Goal: Navigation & Orientation: Find specific page/section

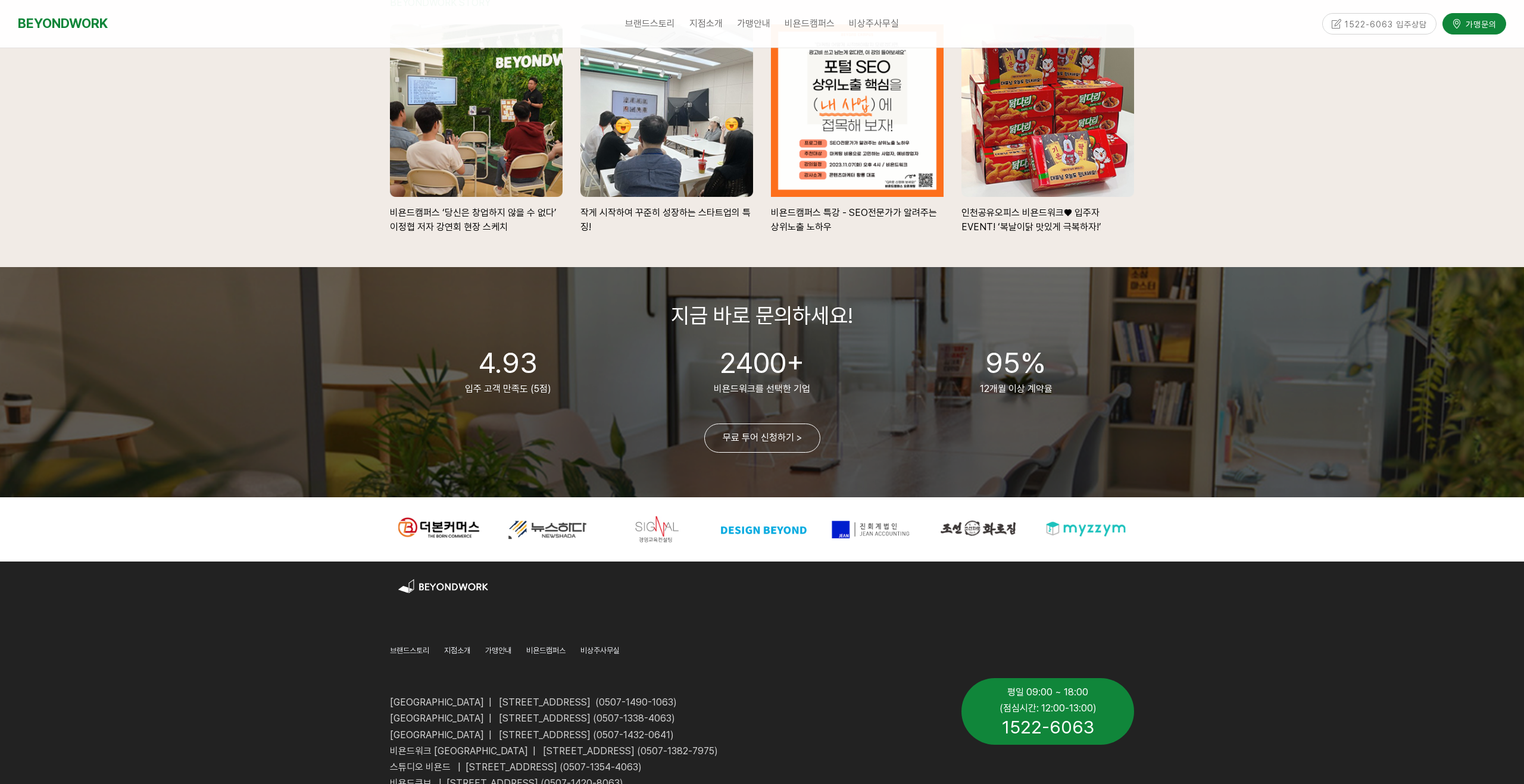
scroll to position [2647, 0]
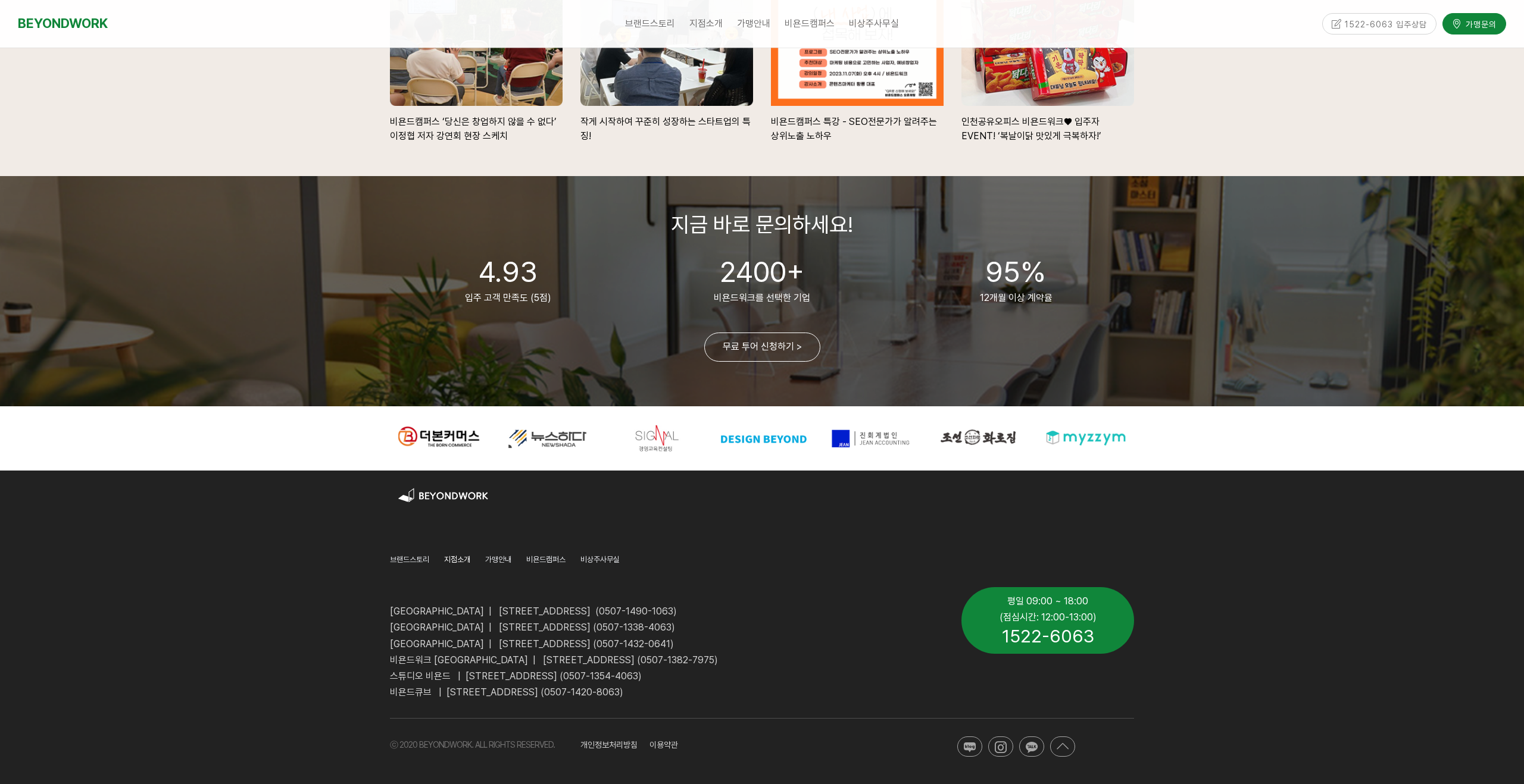
click at [455, 561] on span "지점소개" at bounding box center [457, 560] width 26 height 9
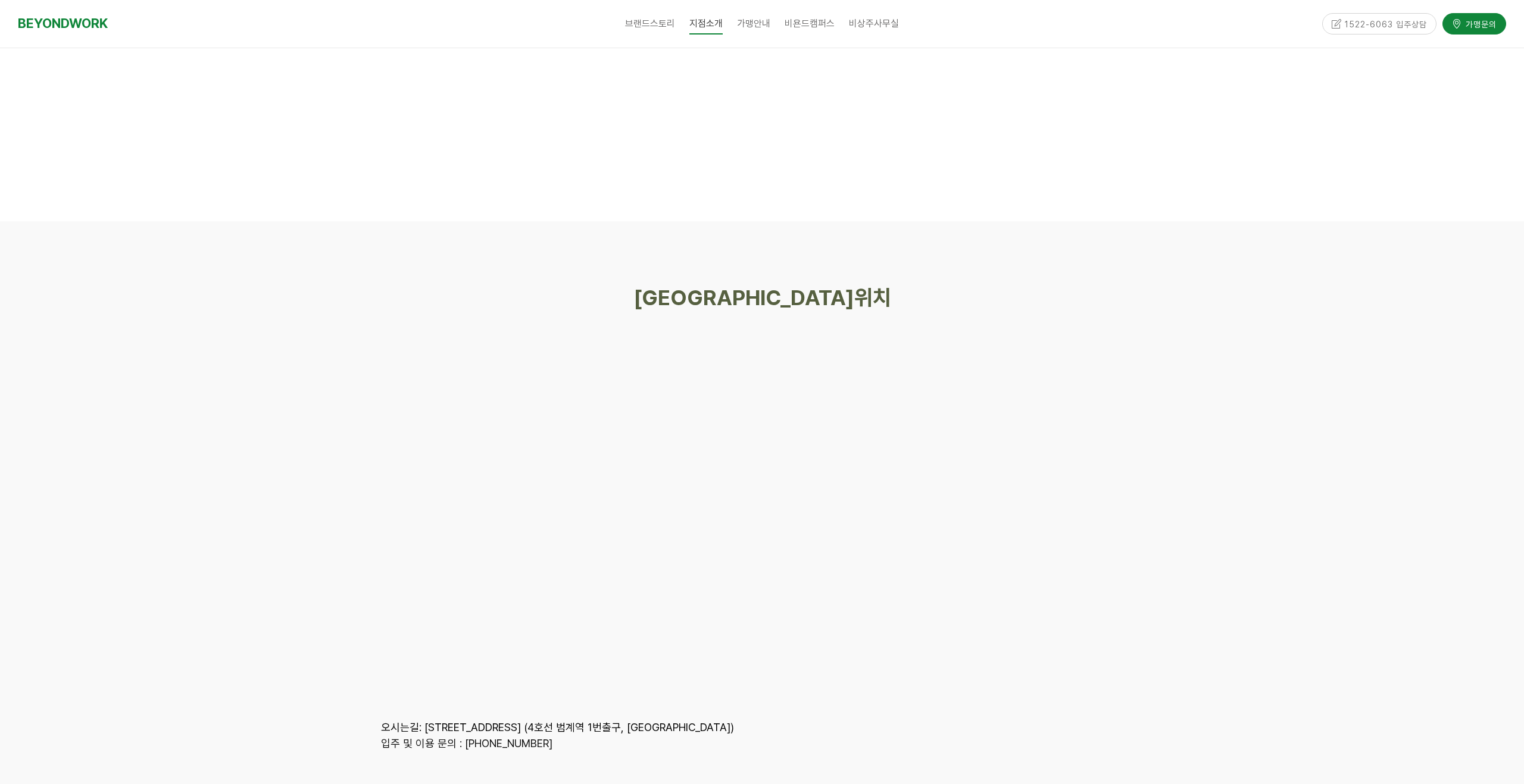
scroll to position [5531, 0]
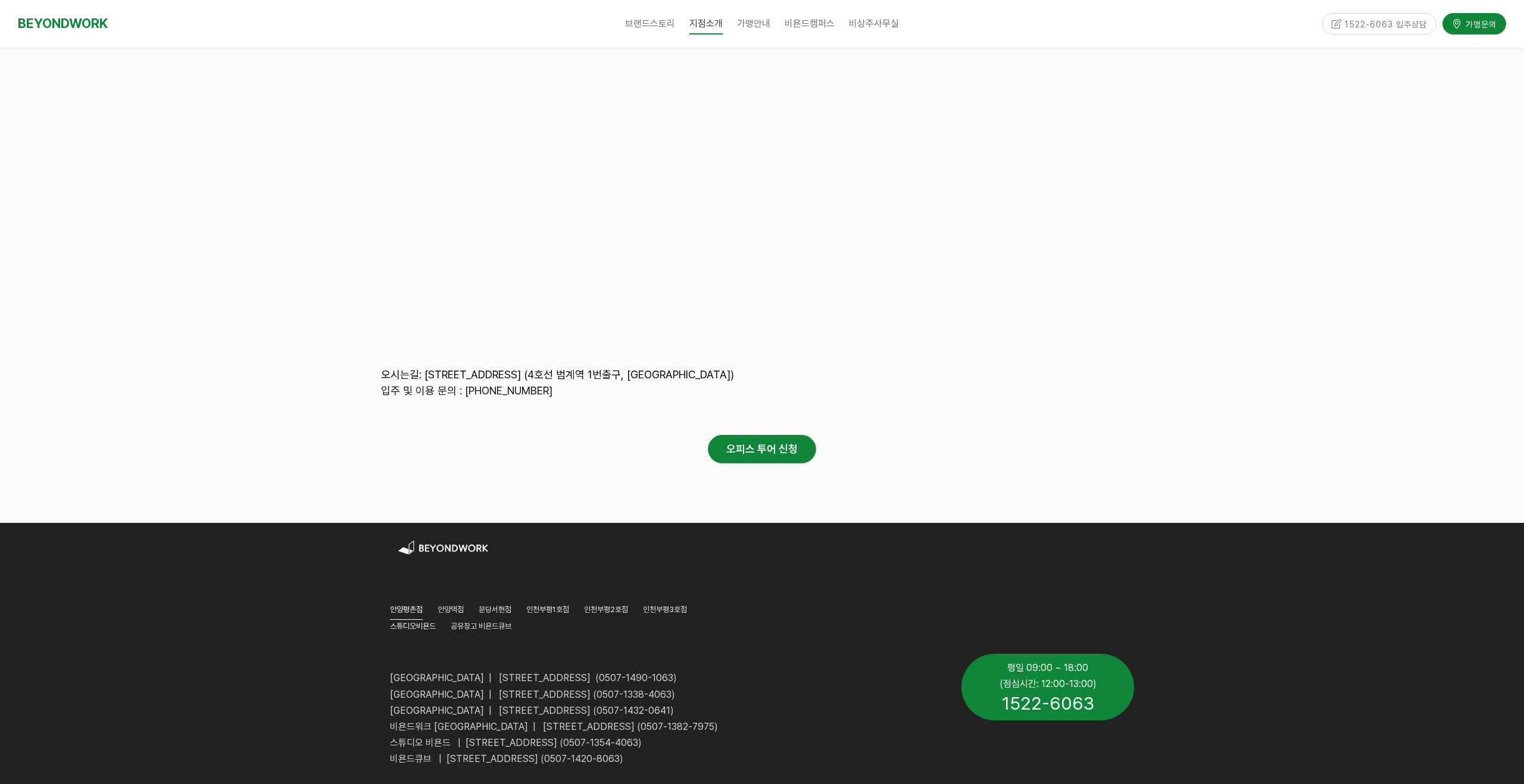
click at [419, 622] on span "스튜디오비욘드" at bounding box center [412, 626] width 46 height 9
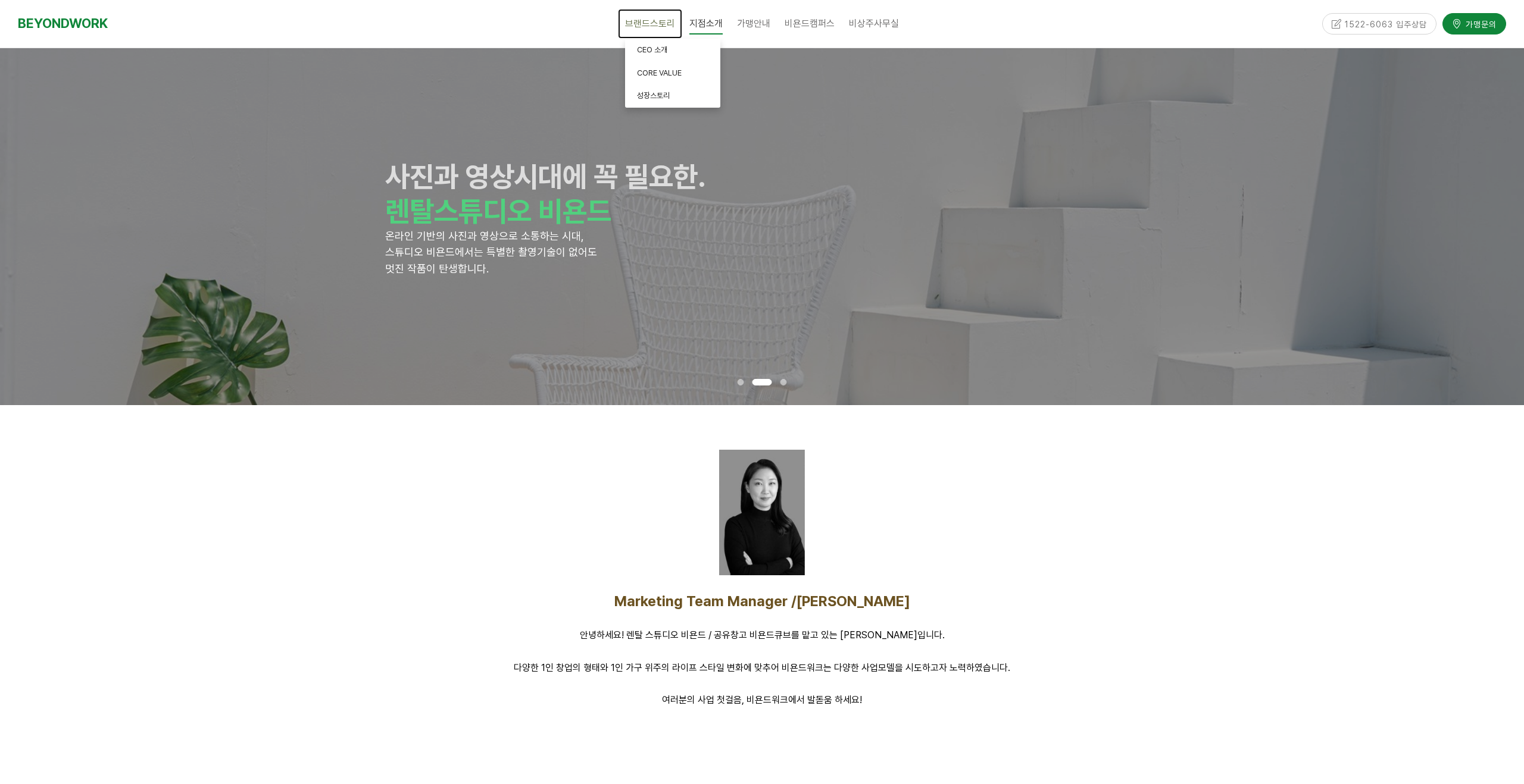
click at [648, 23] on span "브랜드스토리" at bounding box center [650, 23] width 50 height 11
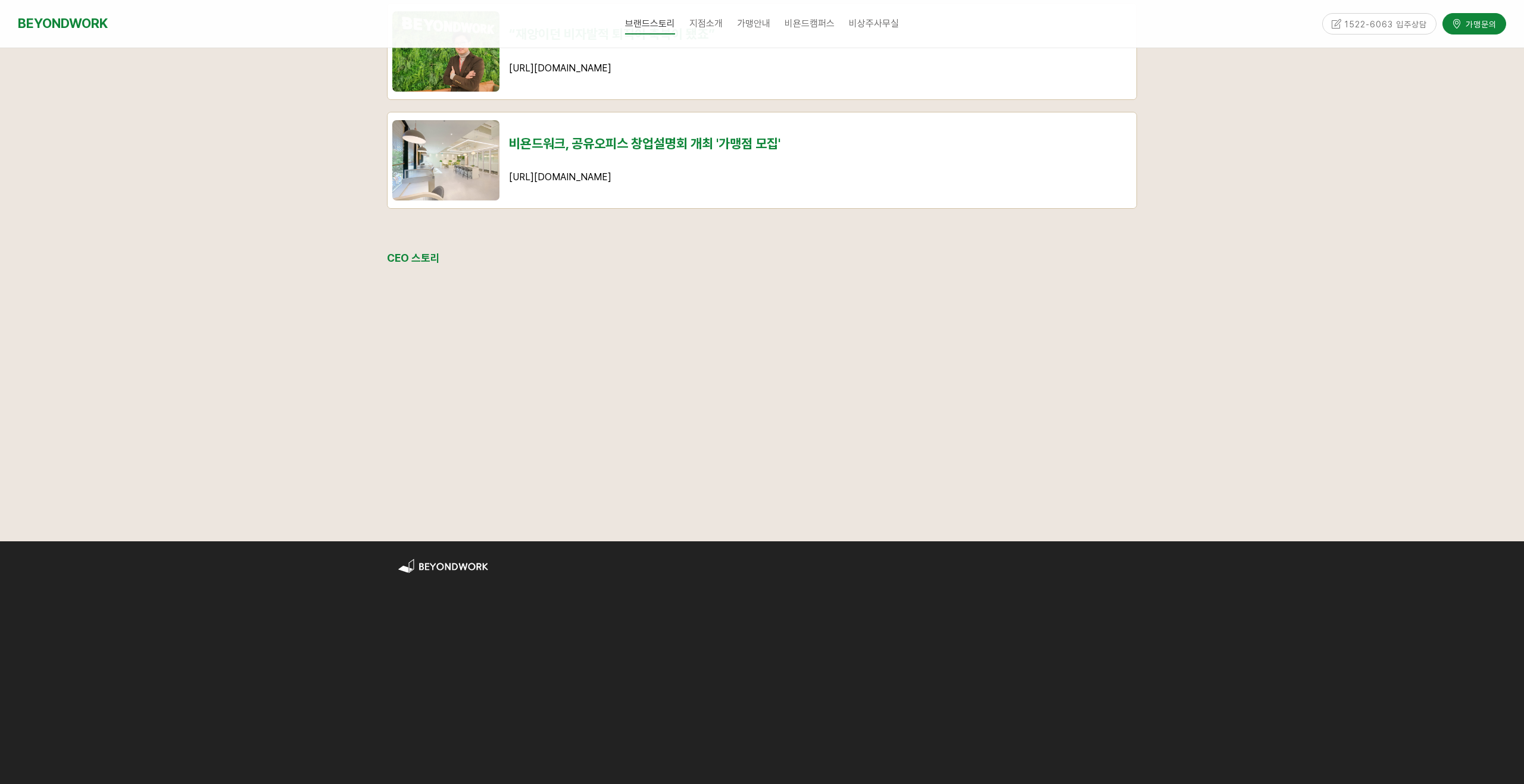
scroll to position [1390, 0]
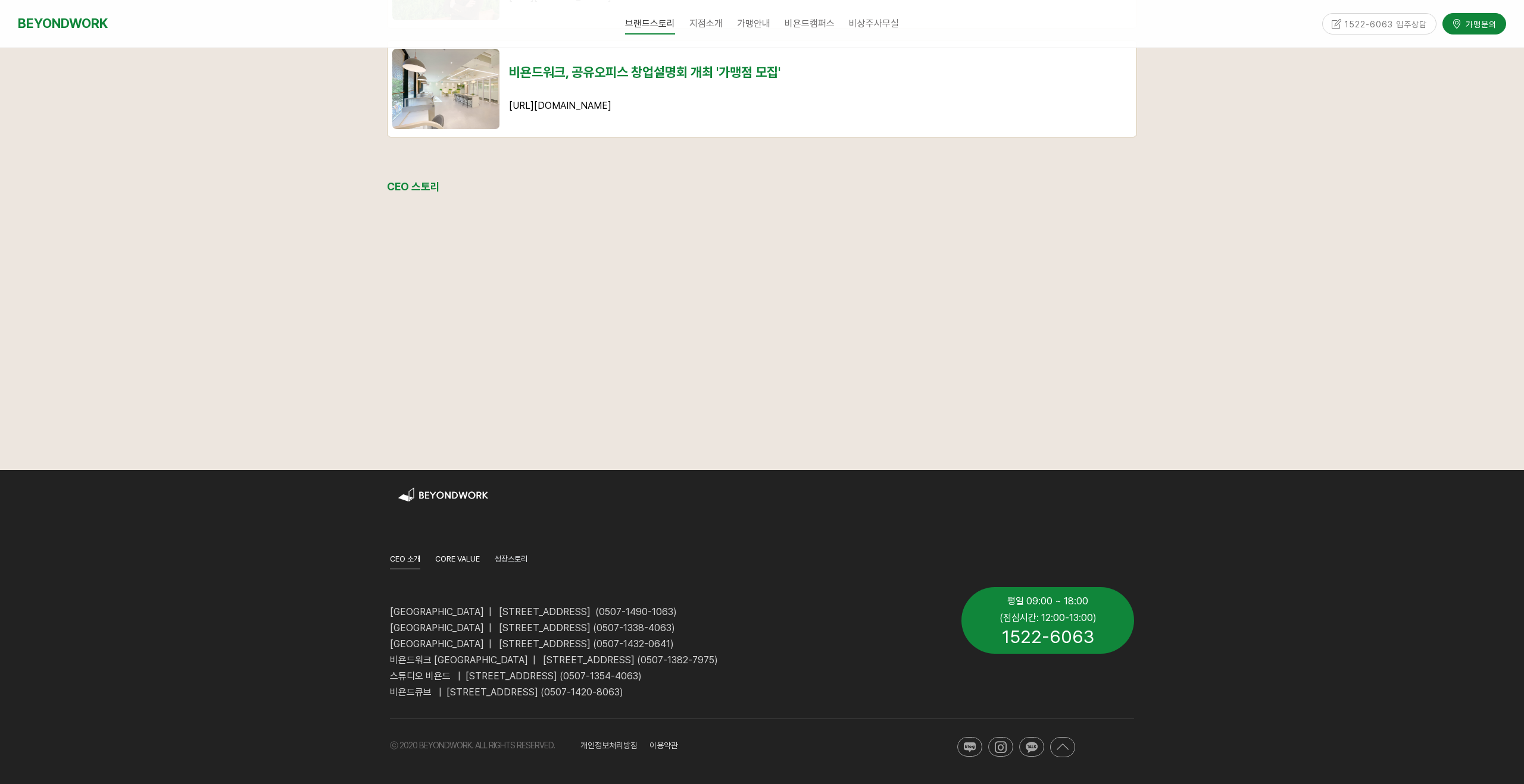
click at [461, 559] on span "CORE VALUE" at bounding box center [458, 559] width 45 height 9
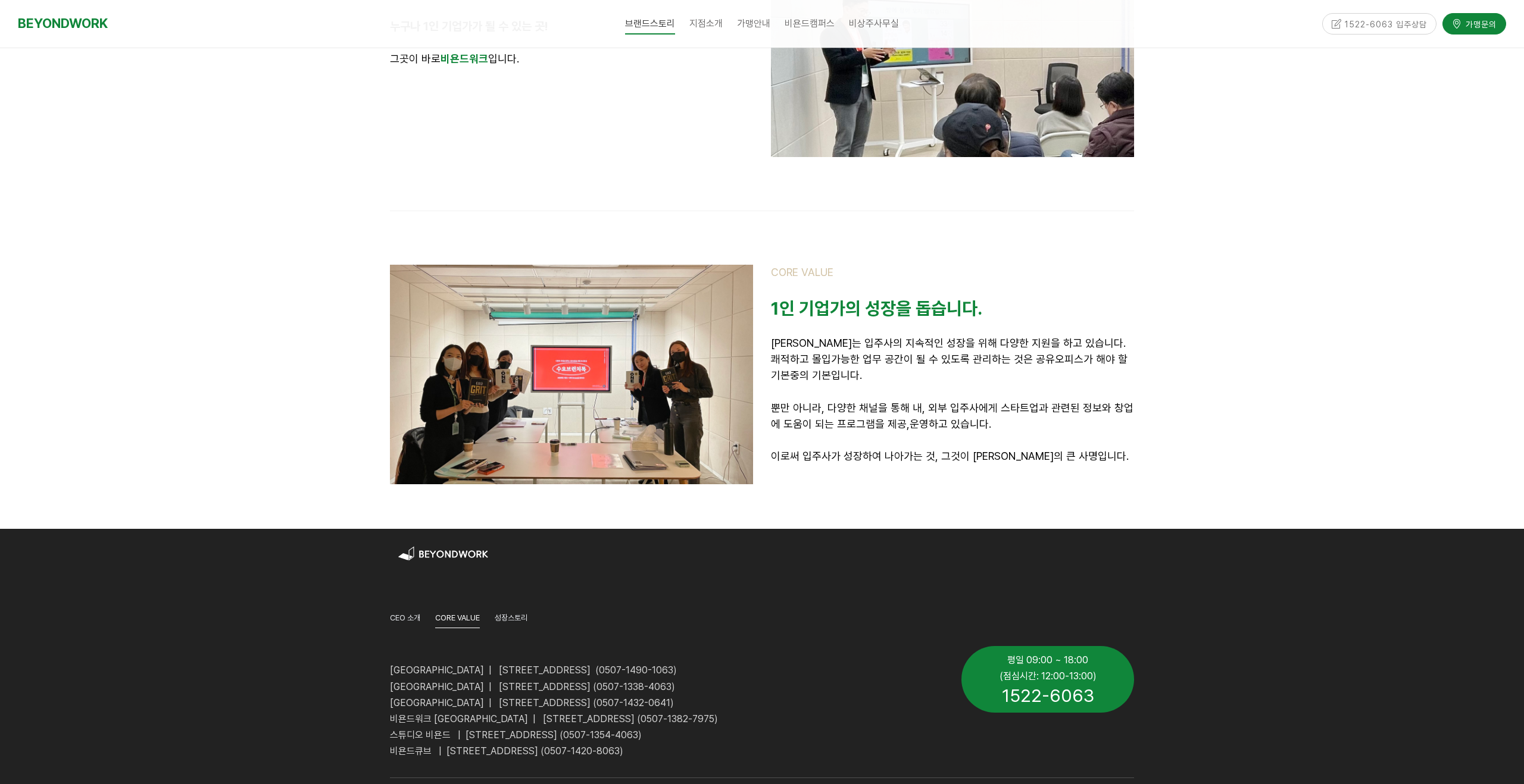
scroll to position [1020, 0]
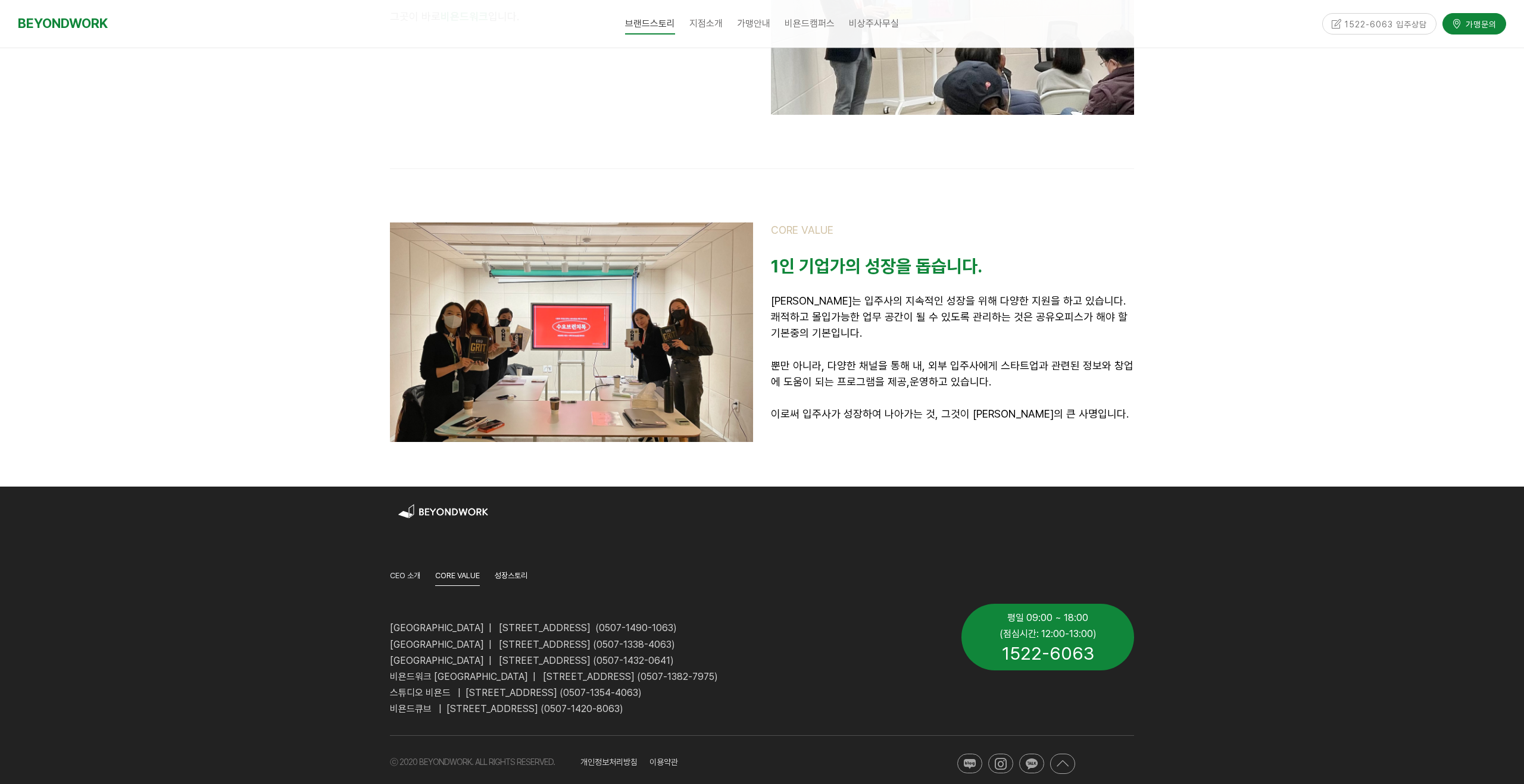
click at [513, 571] on span "성장스토리" at bounding box center [511, 576] width 33 height 9
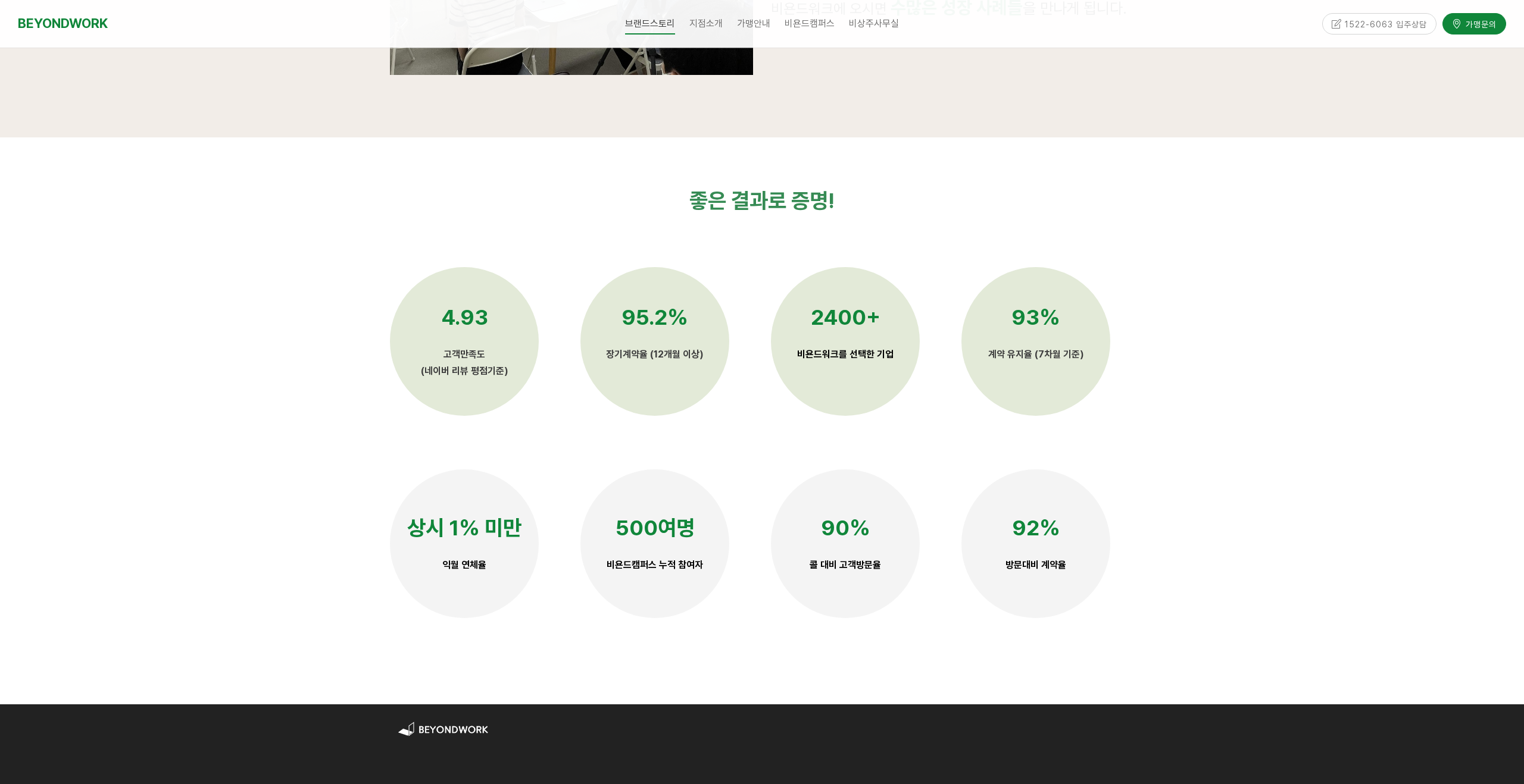
scroll to position [2803, 0]
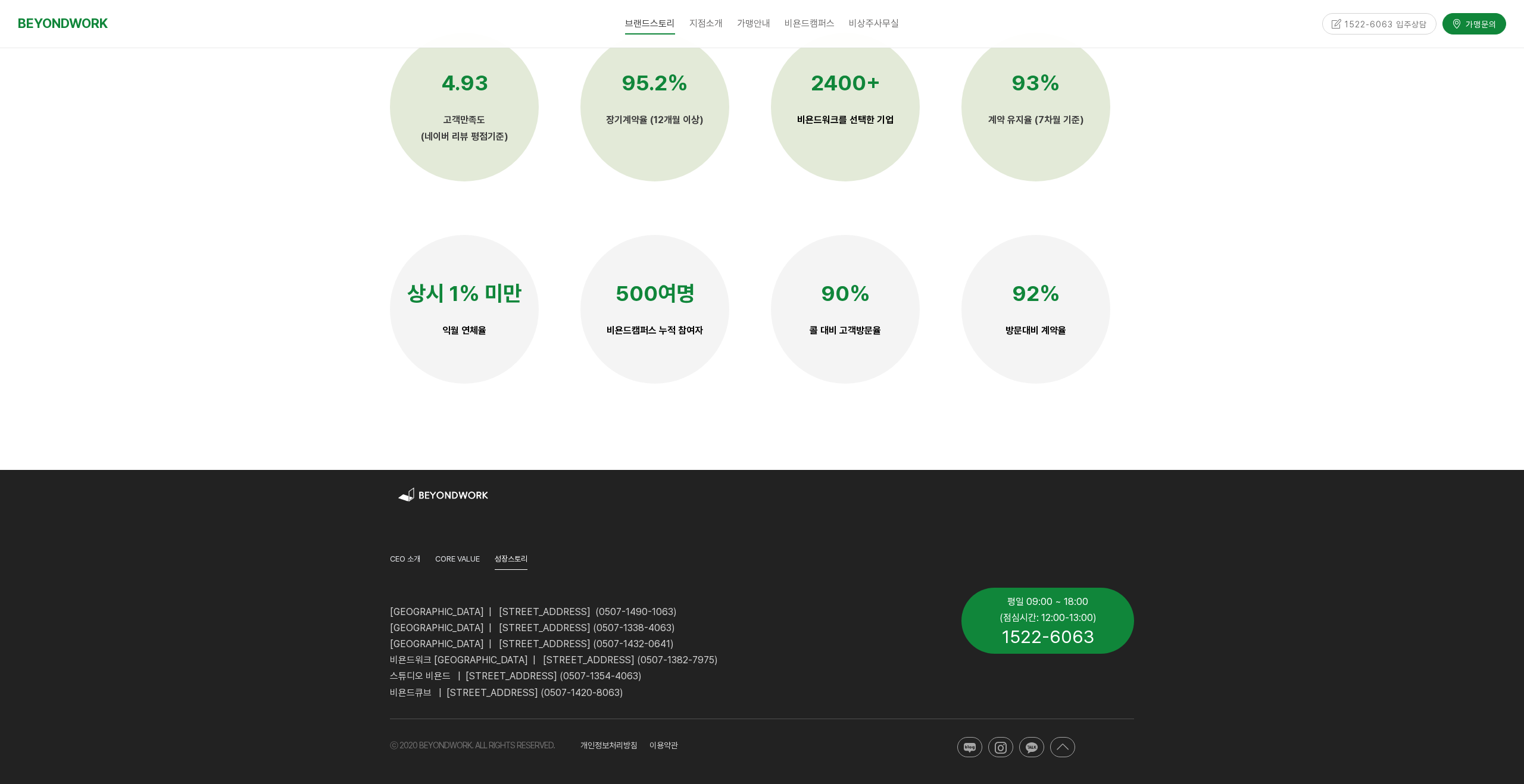
click at [618, 744] on span "개인정보처리방침 이용약관" at bounding box center [629, 746] width 98 height 9
click at [618, 748] on span "개인정보처리방침 이용약관" at bounding box center [629, 746] width 98 height 9
click at [671, 750] on p "개인정보처리방침 이용약관" at bounding box center [729, 745] width 299 height 16
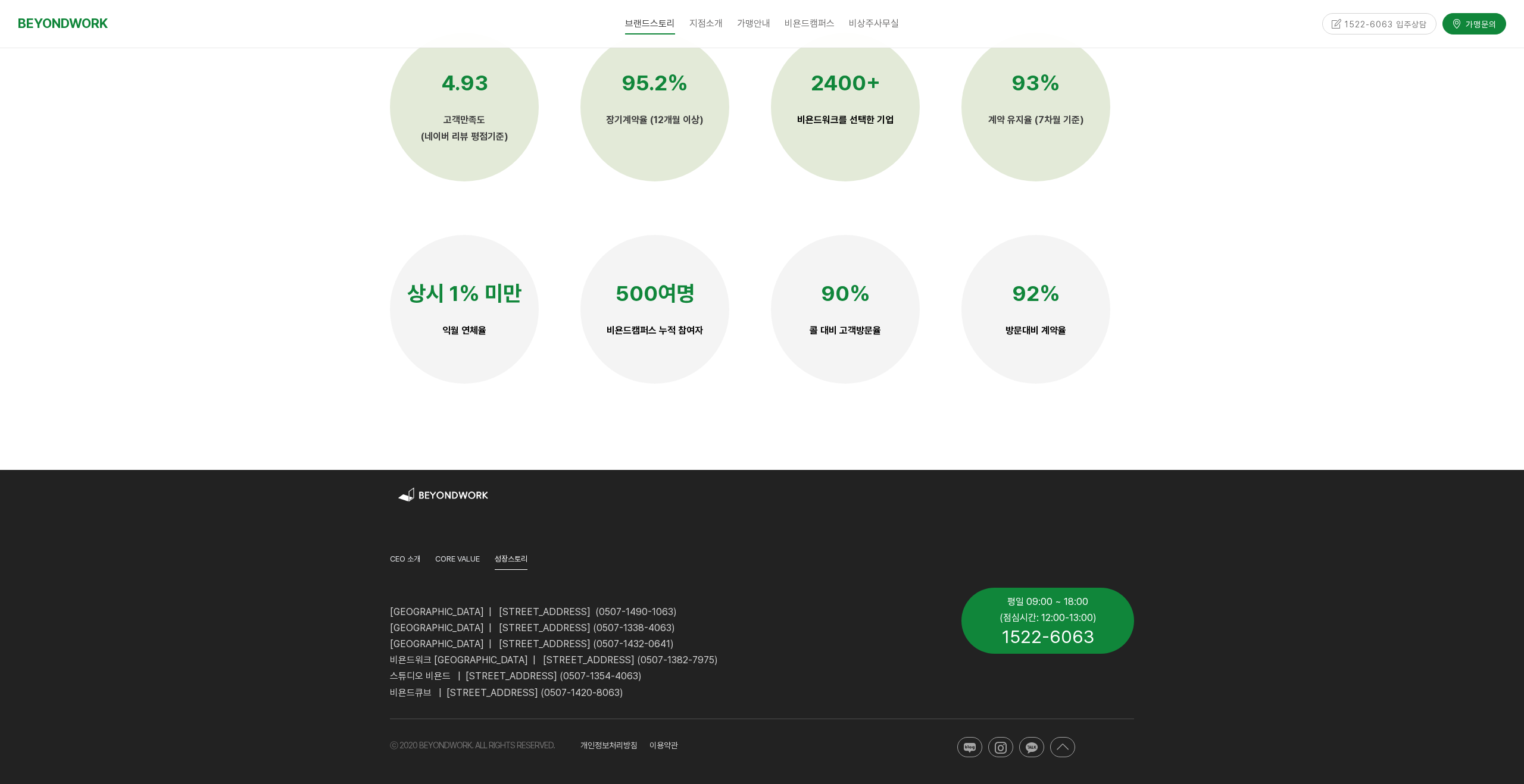
drag, startPoint x: 668, startPoint y: 747, endPoint x: 661, endPoint y: 746, distance: 7.1
click at [669, 747] on span "개인정보처리방침 이용약관" at bounding box center [629, 746] width 98 height 9
click at [597, 751] on p "개인정보처리방침 이용약관" at bounding box center [729, 745] width 299 height 16
click at [492, 745] on span "ⓒ 2020 BEYONDWORK. ALL RIGHTS RESERVED." at bounding box center [472, 746] width 165 height 9
click at [433, 747] on span "ⓒ 2020 BEYONDWORK. ALL RIGHTS RESERVED." at bounding box center [472, 746] width 165 height 9
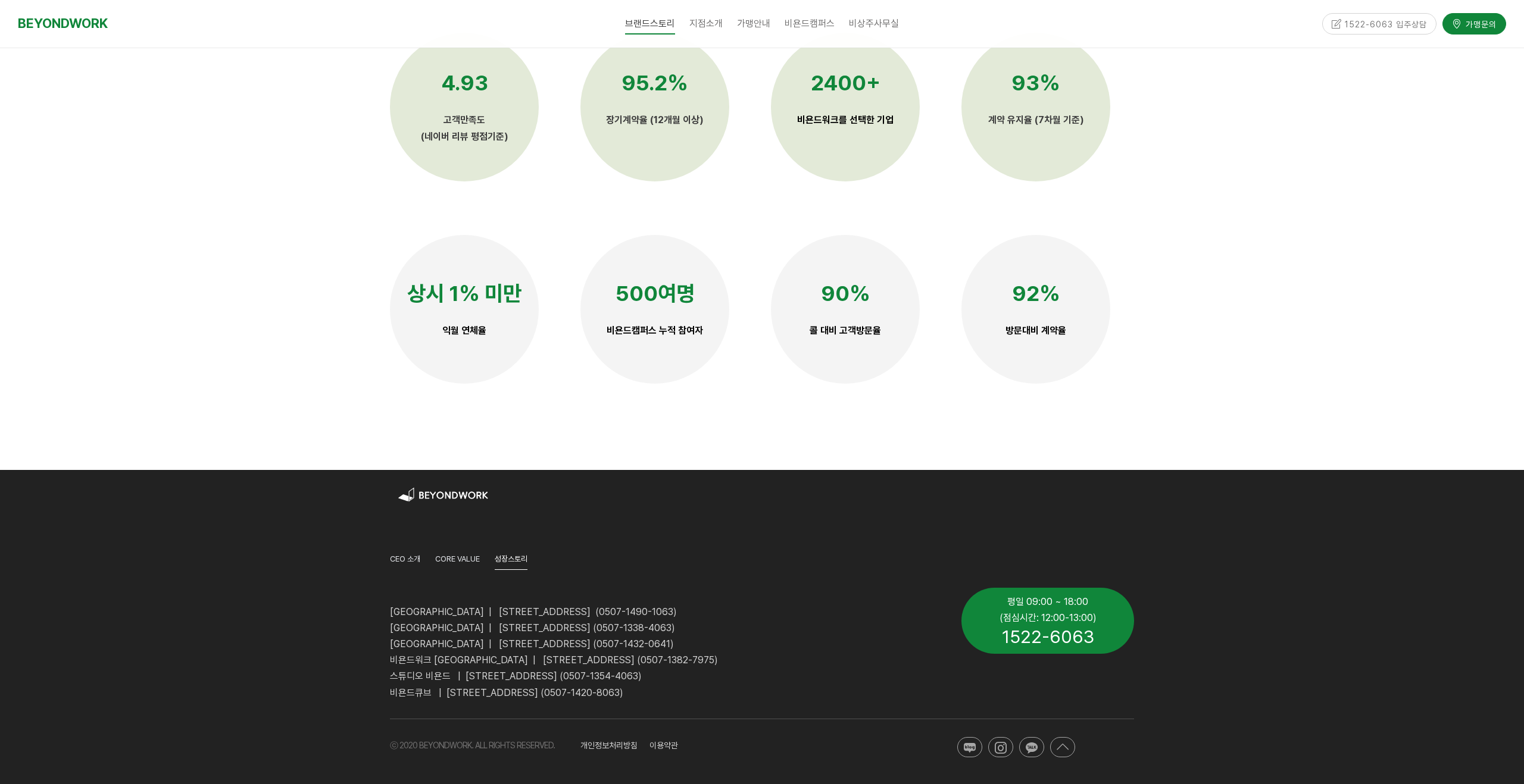
click at [1060, 620] on span "(점심시간: 12:00-13:00)" at bounding box center [1048, 618] width 97 height 11
click at [972, 751] on icon at bounding box center [970, 748] width 12 height 12
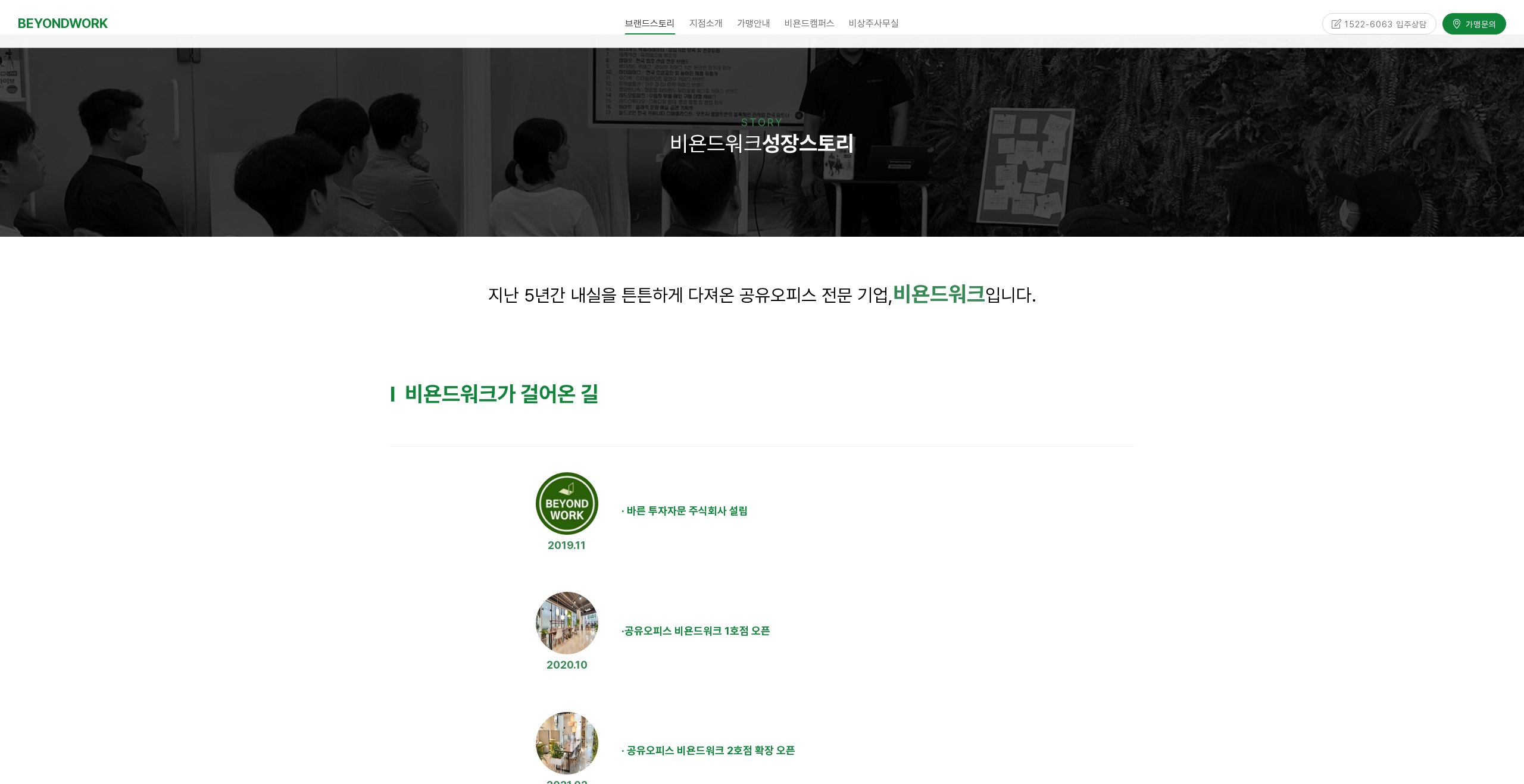
scroll to position [0, 0]
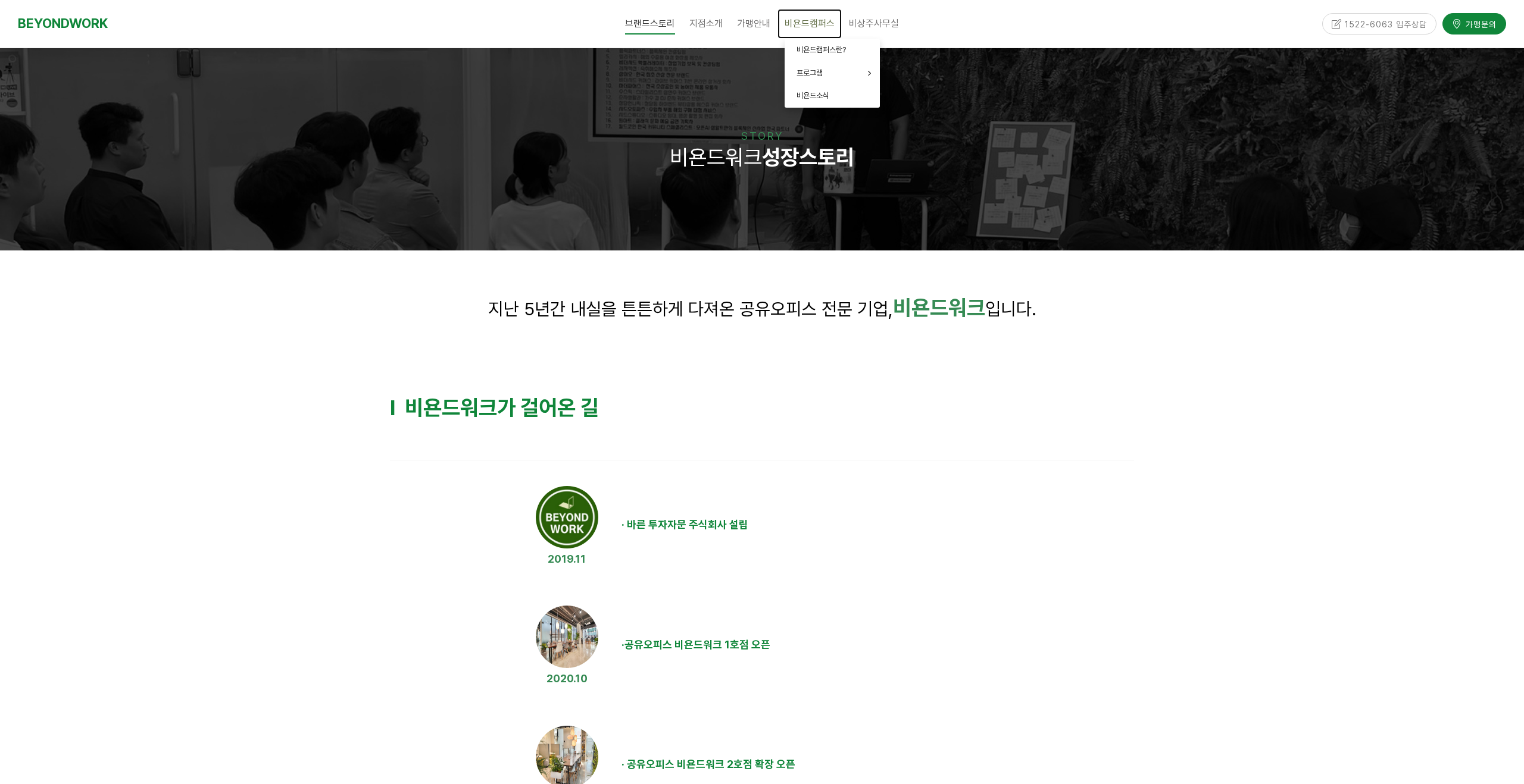
click at [813, 18] on link "비욘드캠퍼스" at bounding box center [810, 24] width 64 height 30
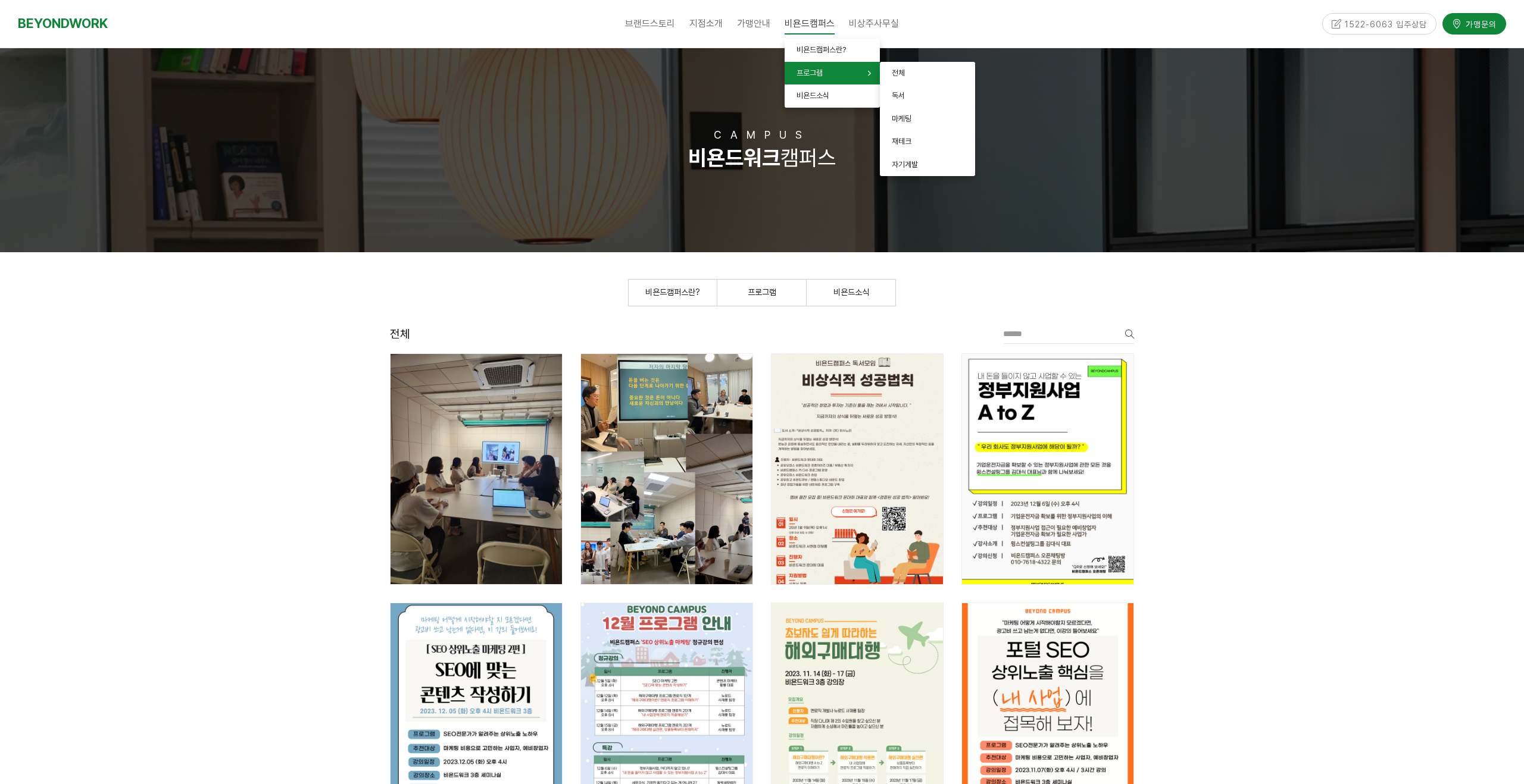
click at [806, 74] on span "프로그램" at bounding box center [810, 73] width 26 height 9
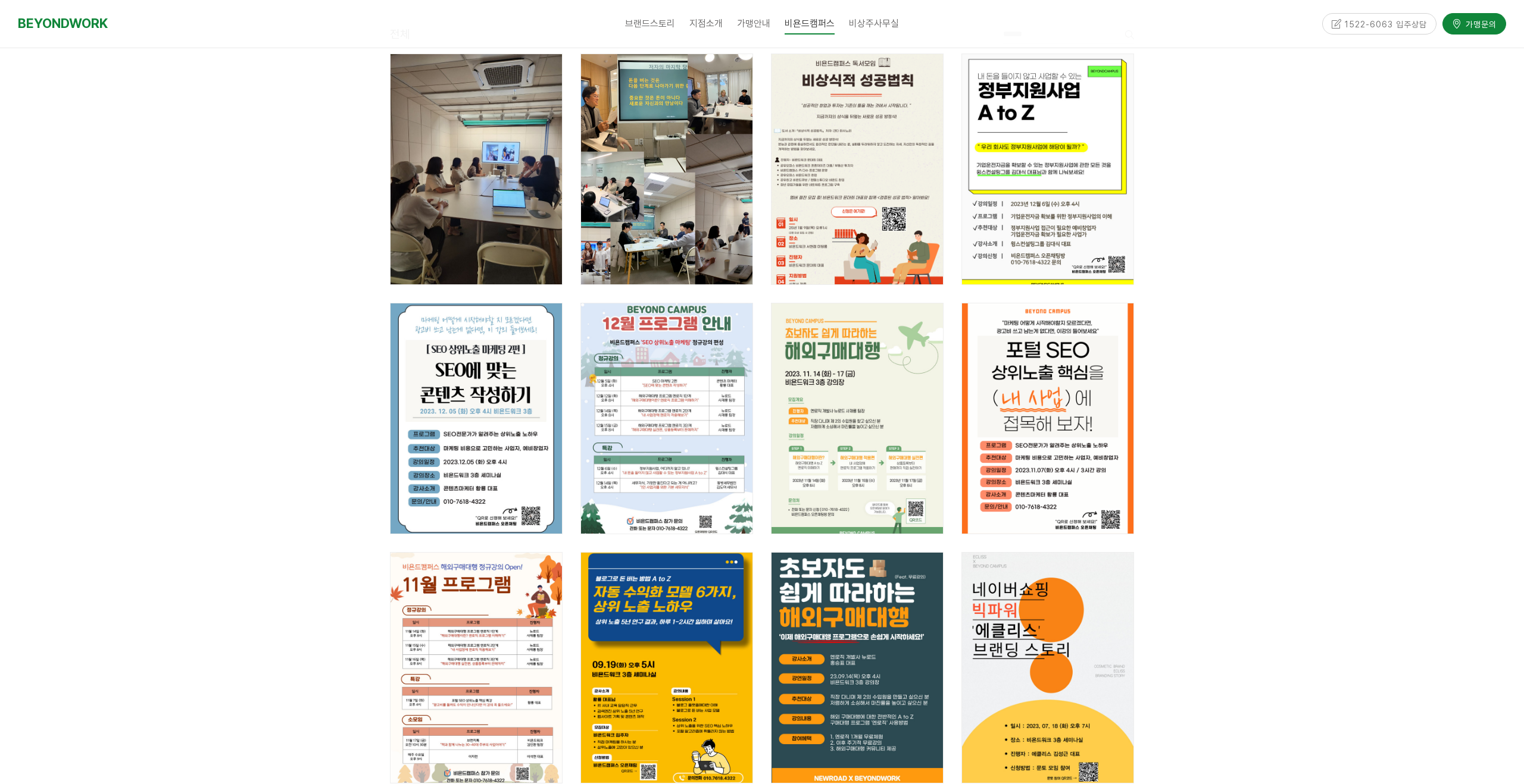
scroll to position [47, 0]
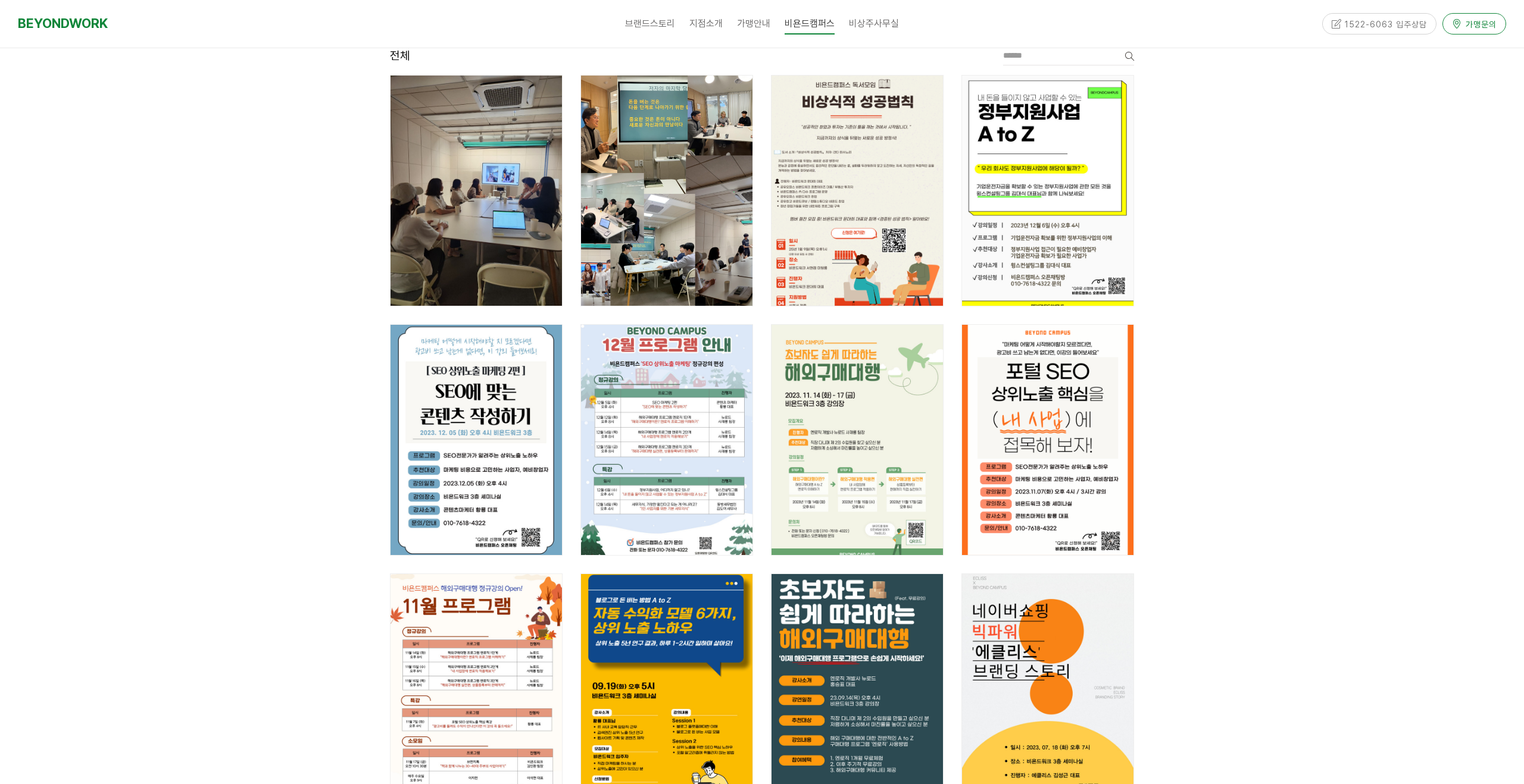
click at [1471, 25] on span "가맹문의" at bounding box center [1479, 21] width 35 height 12
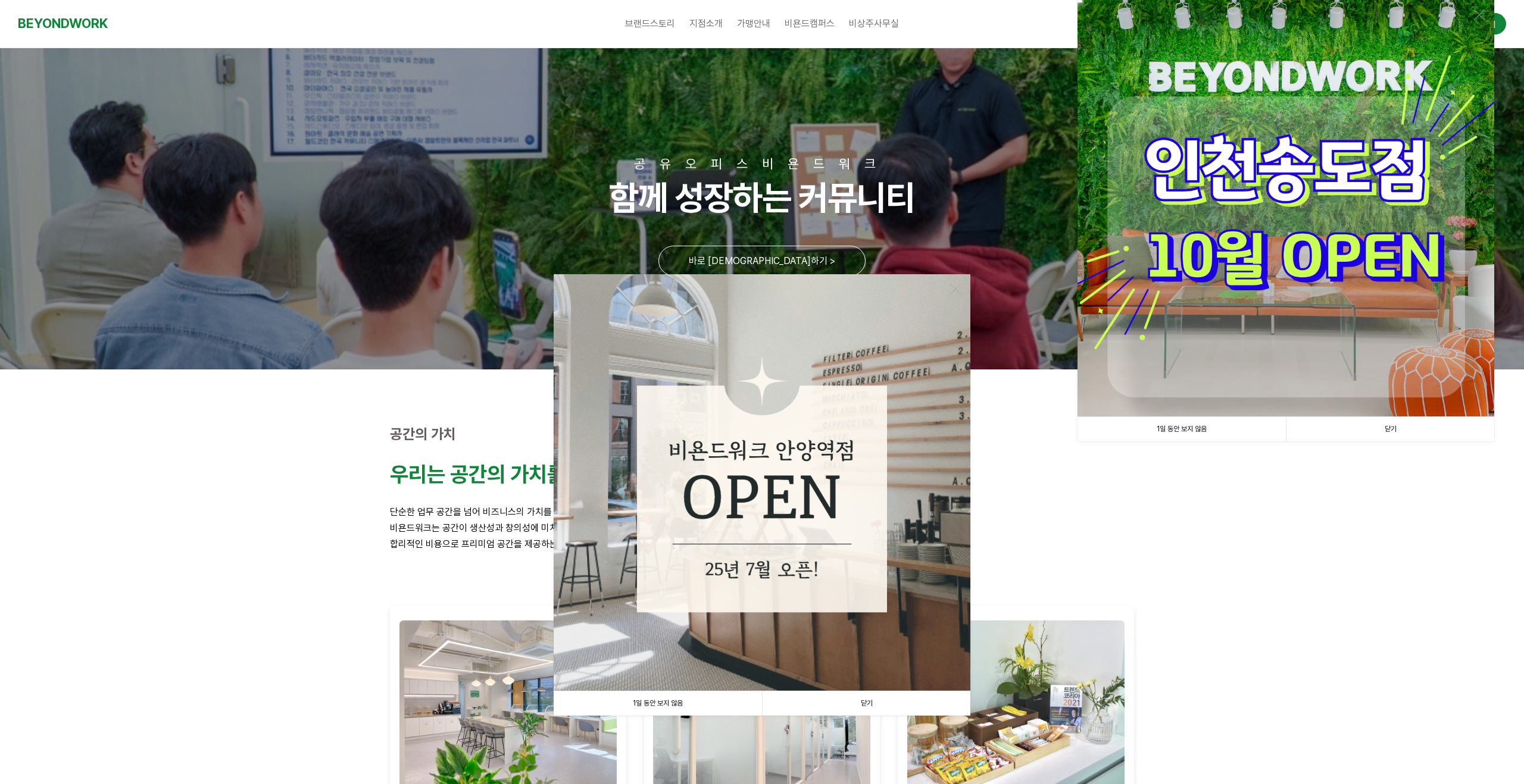
click at [656, 702] on link "1일 동안 보지 않음" at bounding box center [658, 704] width 208 height 24
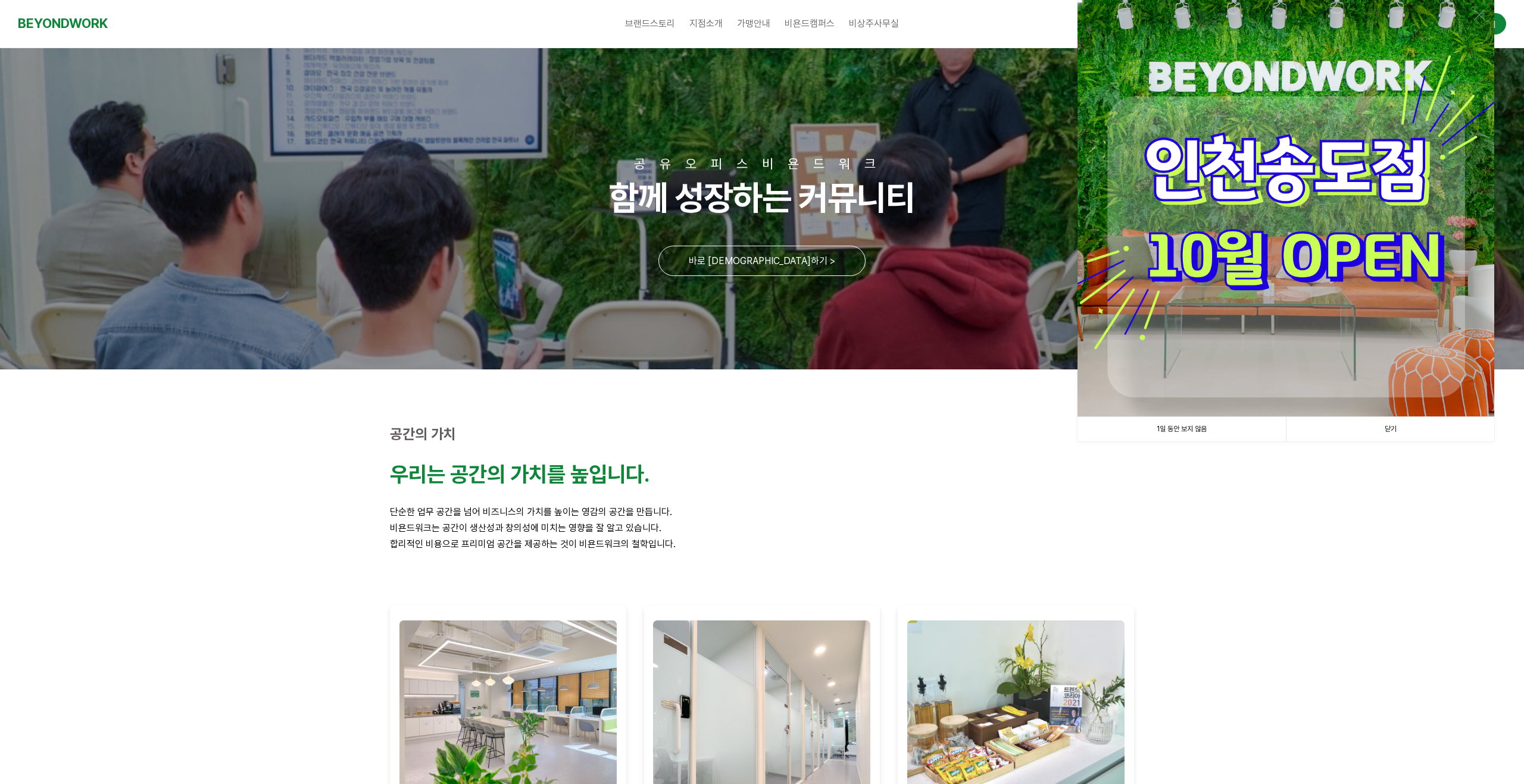
click at [758, 425] on link "1일 동안 보지 않음" at bounding box center [1182, 430] width 208 height 24
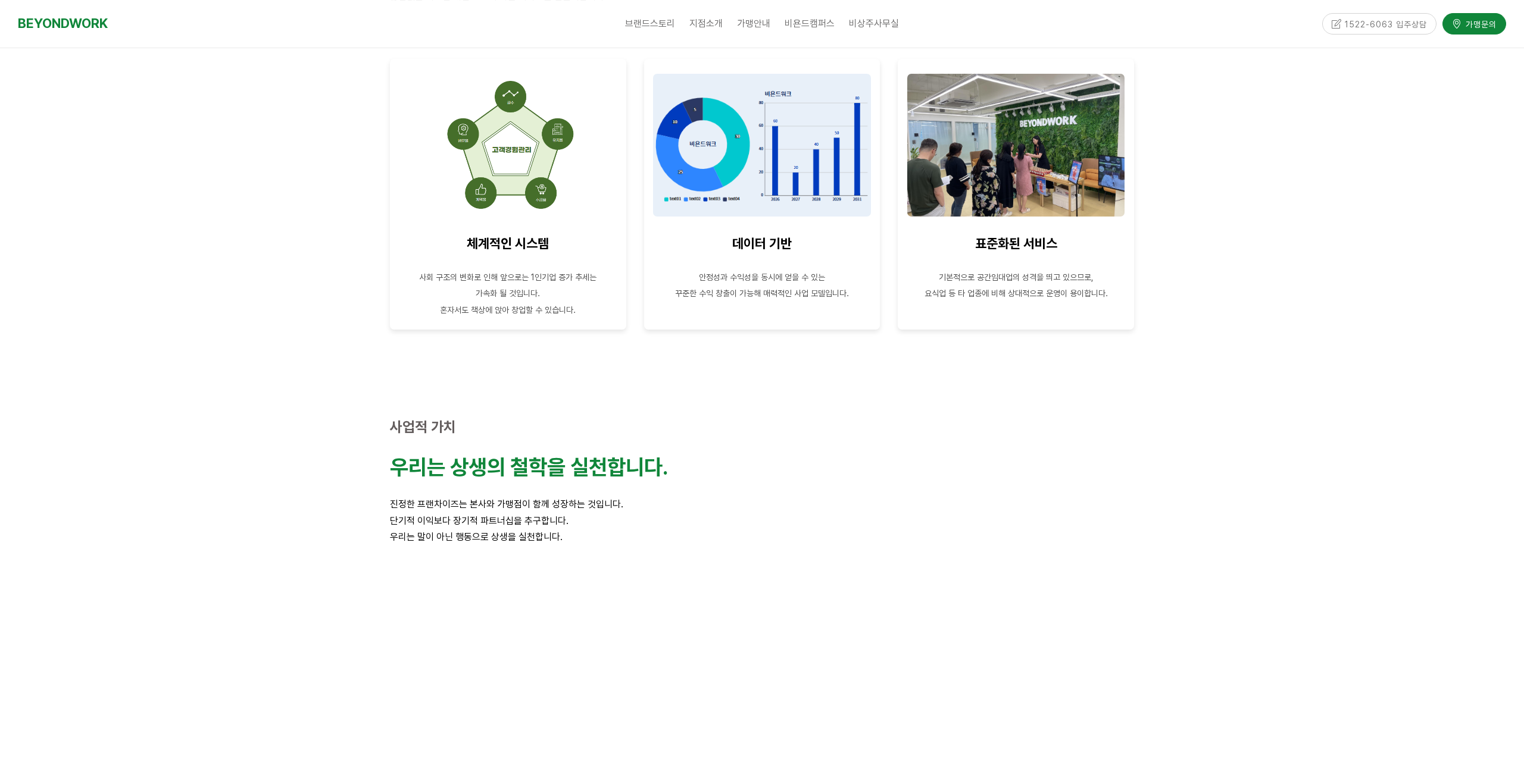
scroll to position [2647, 0]
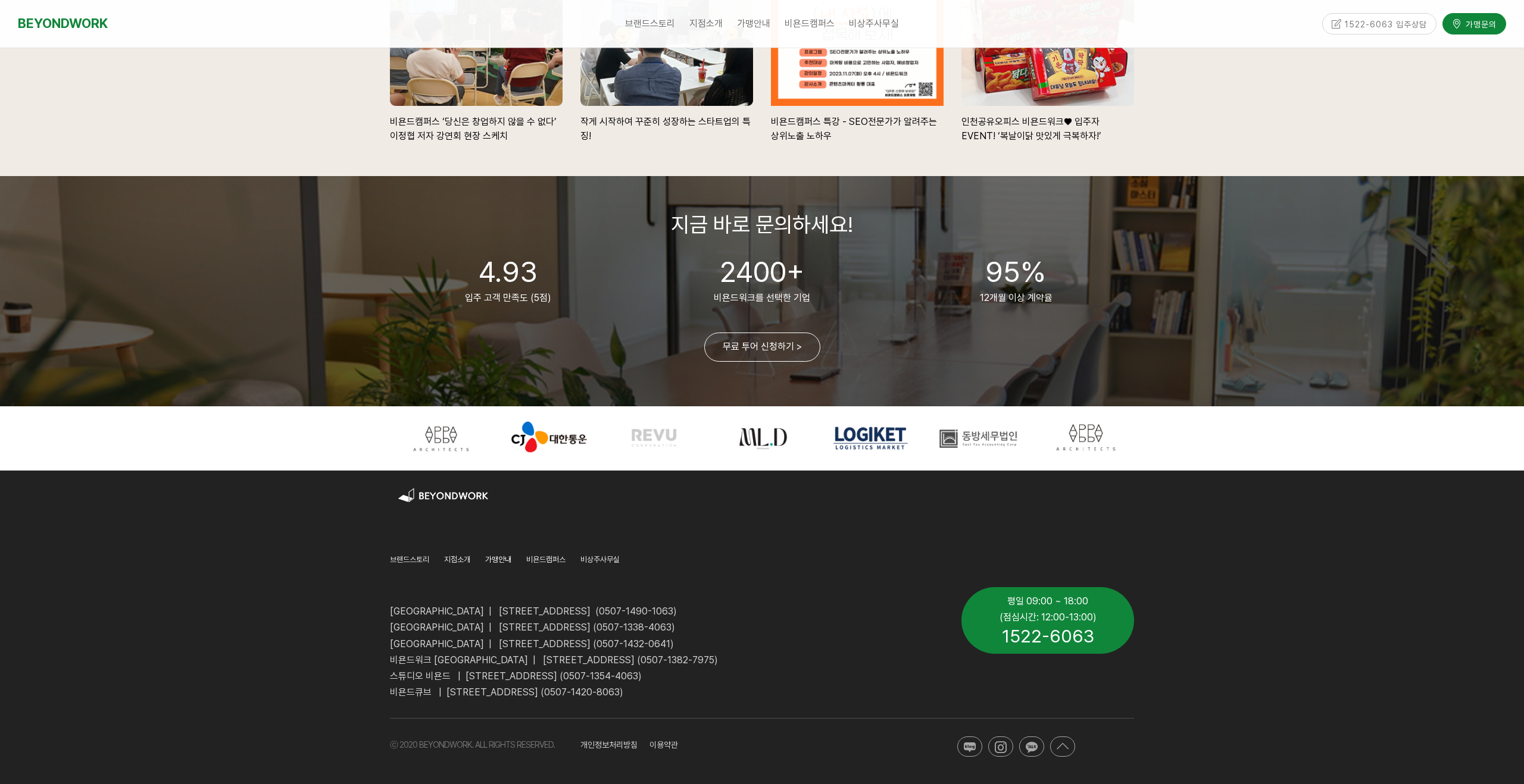
click at [507, 559] on span "가맹안내" at bounding box center [498, 560] width 26 height 9
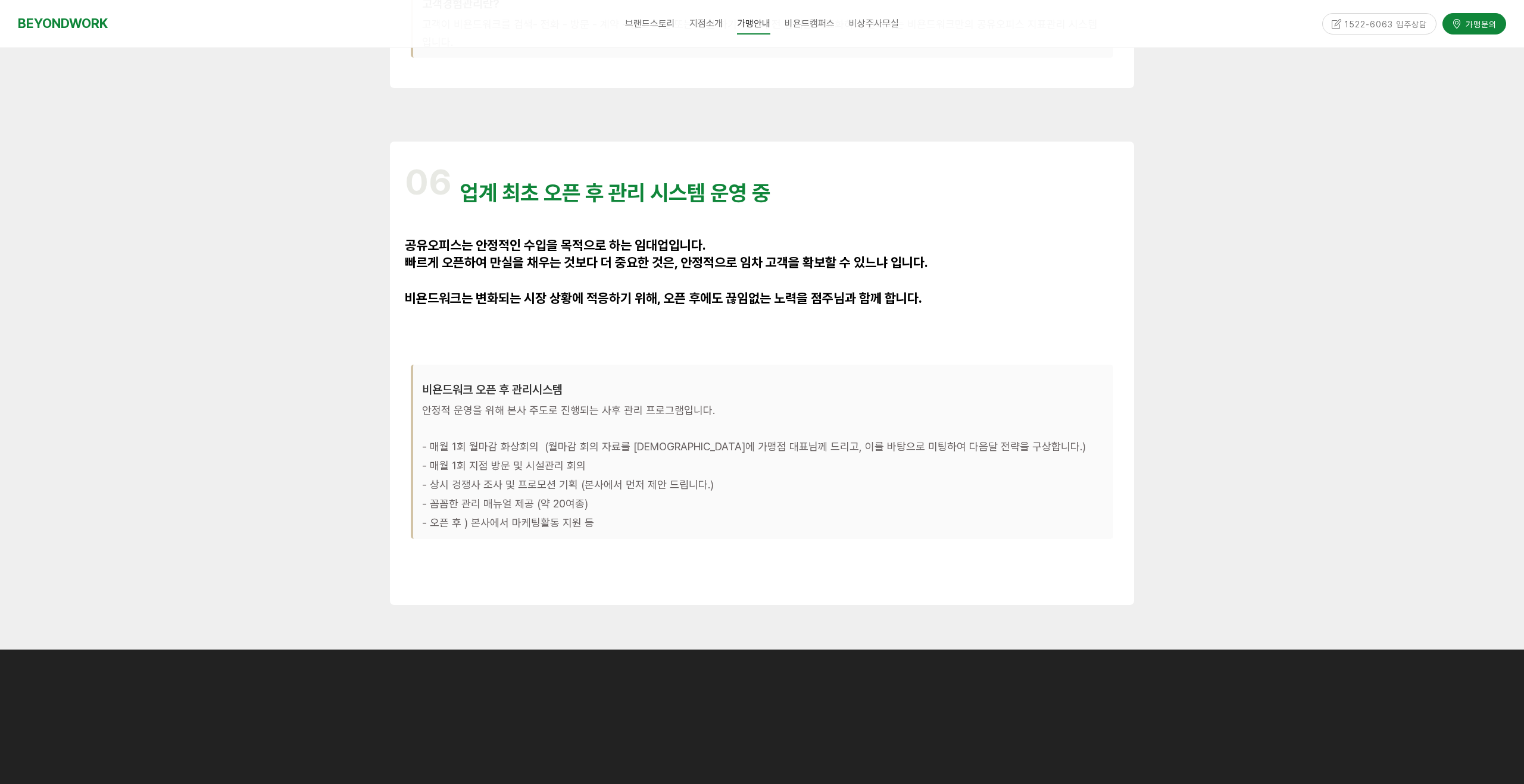
scroll to position [3577, 0]
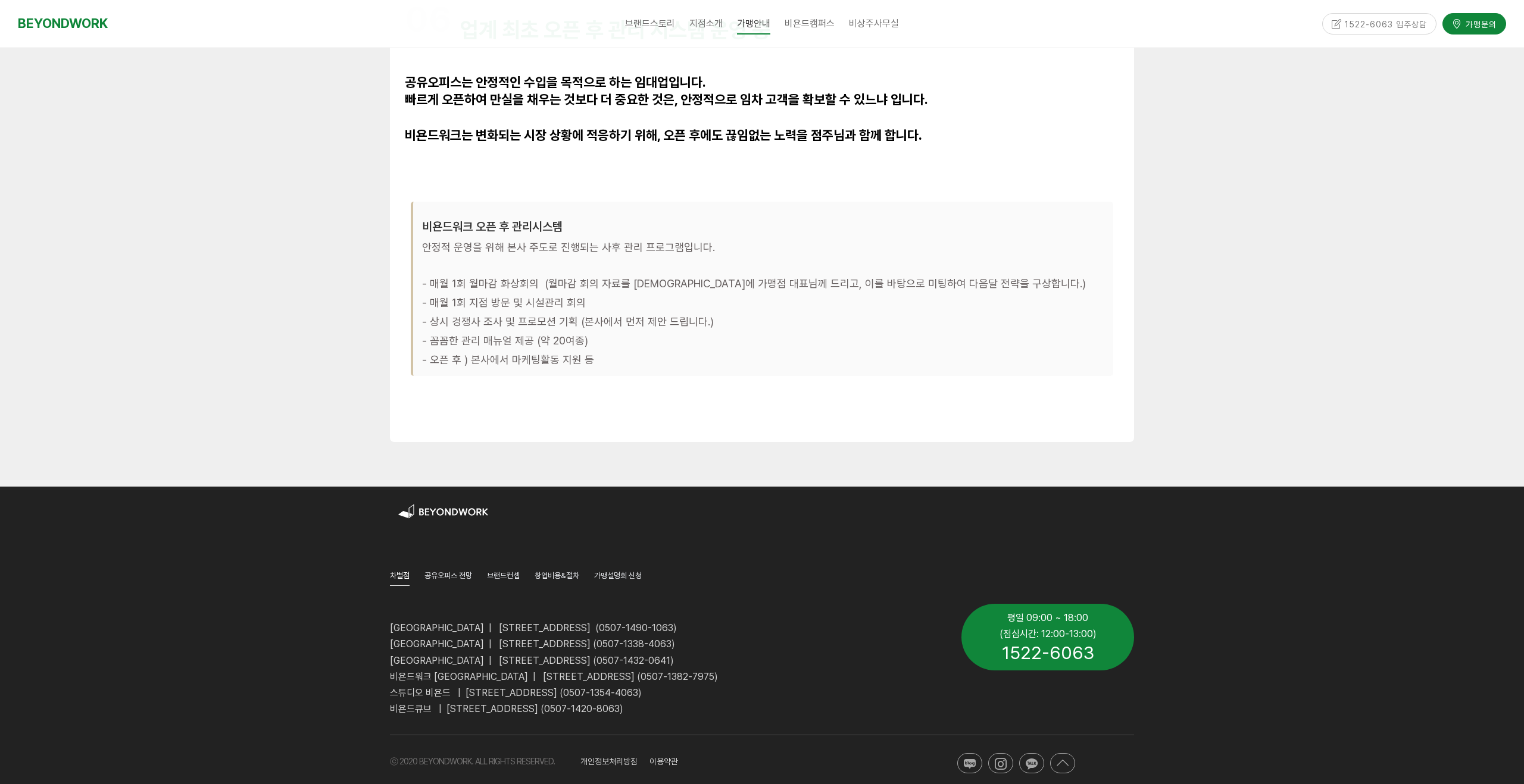
click at [617, 757] on span "개인정보처리방침 이용약관" at bounding box center [629, 762] width 98 height 9
click at [618, 757] on span "개인정보처리방침 이용약관" at bounding box center [629, 762] width 98 height 9
click at [619, 757] on span "개인정보처리방침 이용약관" at bounding box center [629, 762] width 98 height 9
click at [779, 531] on div at bounding box center [825, 540] width 617 height 18
